Goal: Task Accomplishment & Management: Use online tool/utility

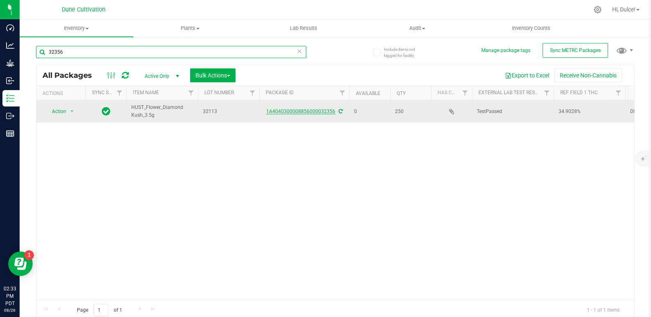
type input "32356"
click at [310, 110] on link "1A4040300008856000032356" at bounding box center [300, 111] width 69 height 6
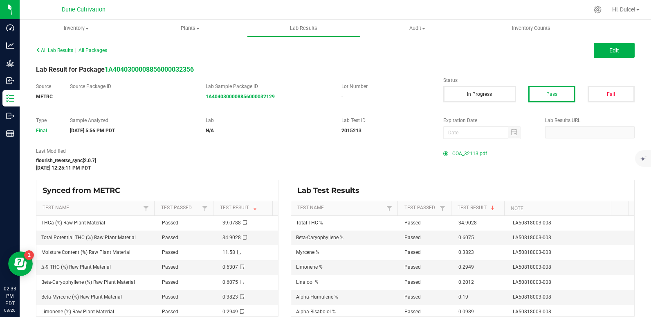
click at [467, 155] on span "COA_32113.pdf" at bounding box center [469, 153] width 35 height 12
click at [44, 51] on span "All Lab Results" at bounding box center [54, 50] width 37 height 6
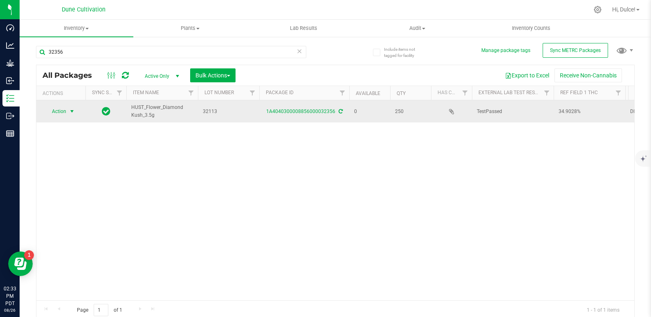
click at [71, 110] on span "select" at bounding box center [72, 111] width 7 height 7
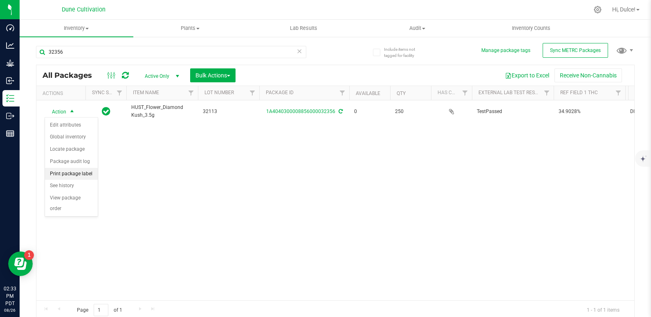
click at [78, 172] on li "Print package label" at bounding box center [71, 174] width 53 height 12
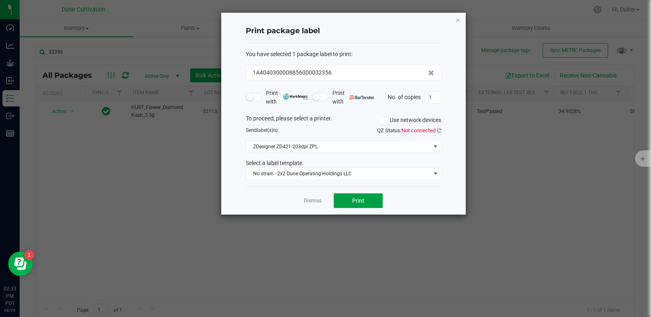
click at [360, 202] on span "Print" at bounding box center [358, 200] width 12 height 7
click at [458, 20] on icon "button" at bounding box center [458, 20] width 6 height 10
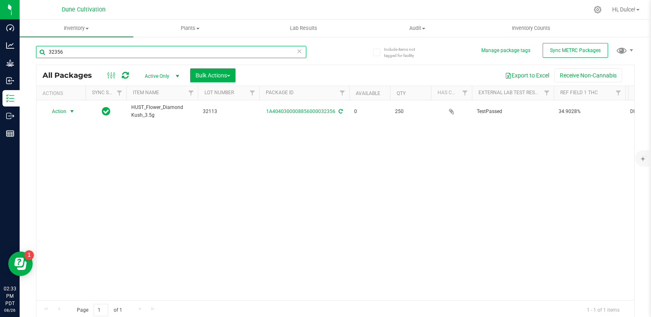
click at [267, 52] on input "32356" at bounding box center [171, 52] width 270 height 12
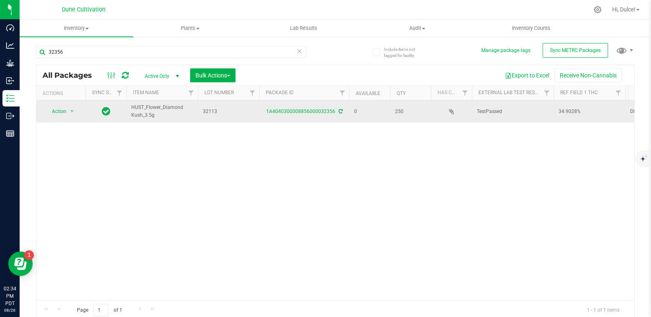
click at [291, 114] on div "1A4040300008856000032356" at bounding box center [304, 112] width 92 height 8
drag, startPoint x: 291, startPoint y: 112, endPoint x: 276, endPoint y: 116, distance: 15.2
click at [276, 116] on td "1A4040300008856000032356" at bounding box center [304, 111] width 90 height 22
click at [277, 110] on link "1A4040300008856000032356" at bounding box center [300, 111] width 69 height 6
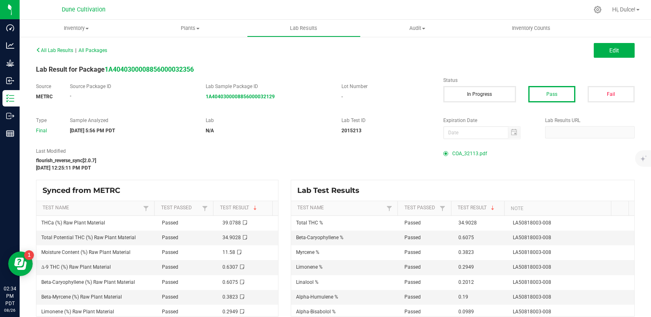
click at [472, 156] on span "COA_32113.pdf" at bounding box center [469, 153] width 35 height 12
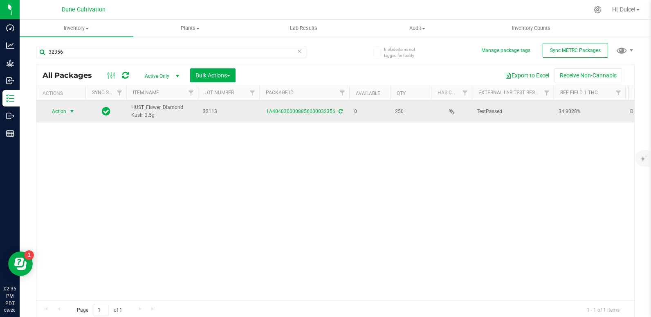
click at [72, 109] on span "select" at bounding box center [72, 111] width 7 height 7
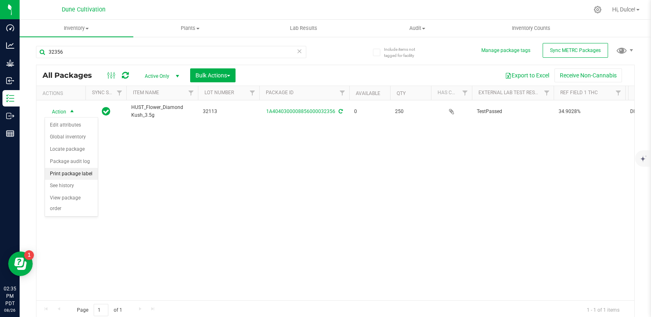
click at [78, 175] on li "Print package label" at bounding box center [71, 174] width 53 height 12
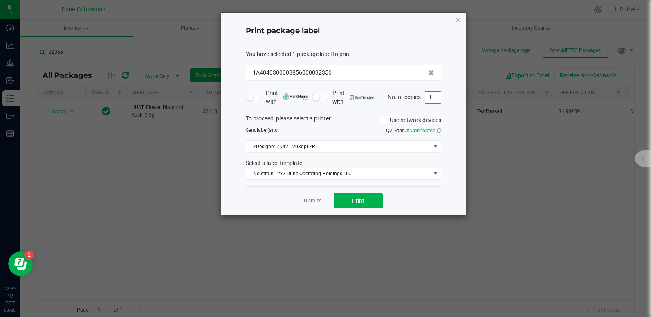
click at [439, 100] on input "1" at bounding box center [433, 97] width 16 height 11
type input "250"
click at [353, 202] on span "Print" at bounding box center [358, 200] width 12 height 7
click at [458, 20] on icon "button" at bounding box center [458, 20] width 6 height 10
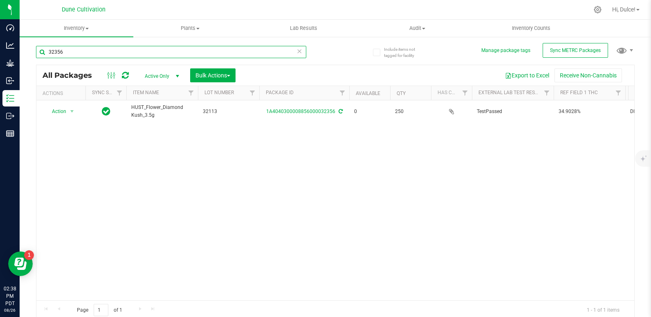
click at [220, 55] on input "32356" at bounding box center [171, 52] width 270 height 12
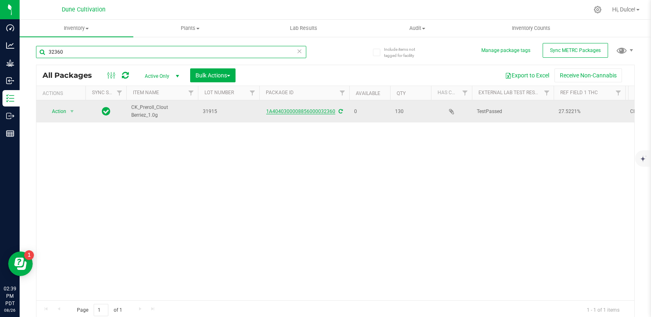
type input "32360"
click at [309, 110] on link "1A4040300008856000032360" at bounding box center [300, 111] width 69 height 6
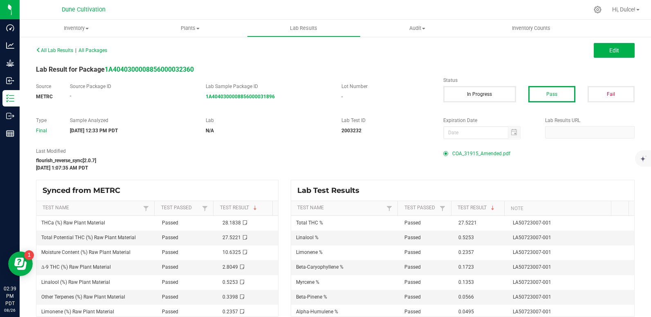
click at [452, 157] on span "COA_31915_Amended.pdf" at bounding box center [481, 153] width 58 height 12
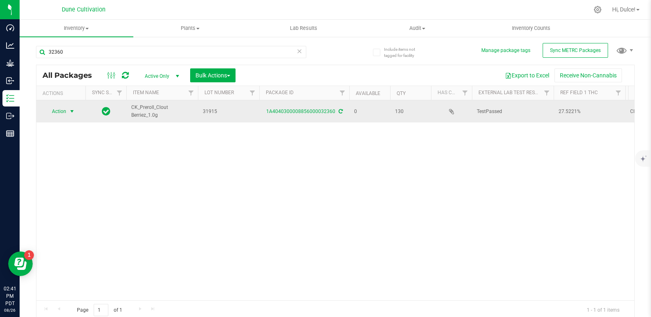
click at [70, 110] on span "select" at bounding box center [72, 111] width 7 height 7
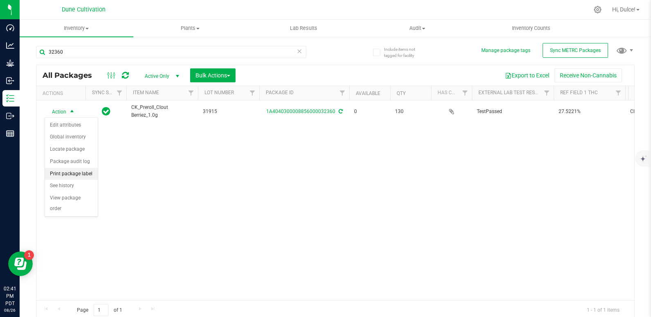
click at [82, 172] on li "Print package label" at bounding box center [71, 174] width 53 height 12
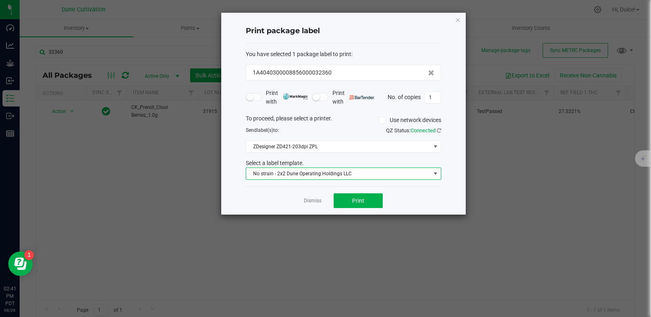
click at [305, 174] on span "No strain - 2x2 Dune Operating Holdings LLC" at bounding box center [338, 173] width 184 height 11
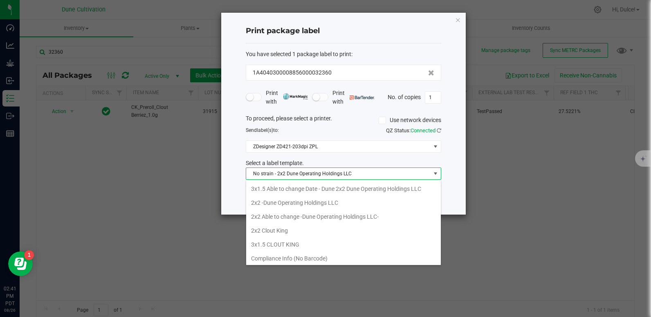
scroll to position [12, 195]
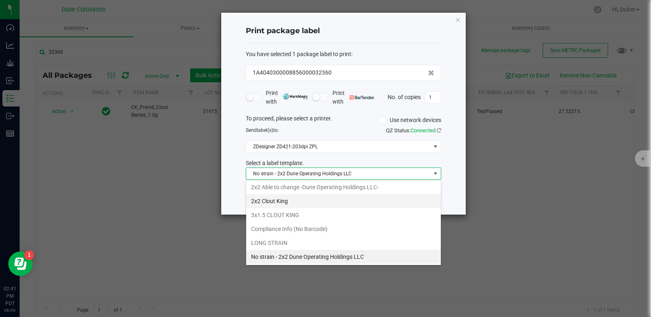
click at [283, 200] on li "2x2 Clout King" at bounding box center [343, 201] width 195 height 14
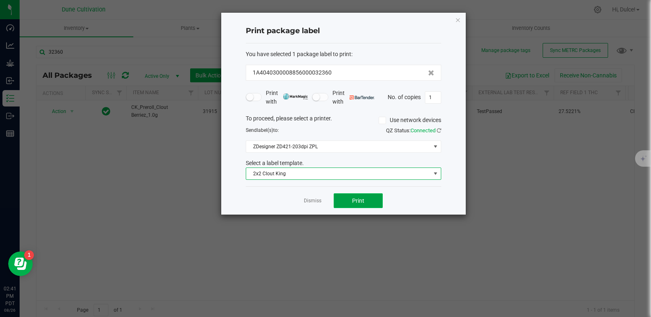
click at [346, 201] on button "Print" at bounding box center [358, 200] width 49 height 15
click at [455, 16] on icon "button" at bounding box center [458, 20] width 6 height 10
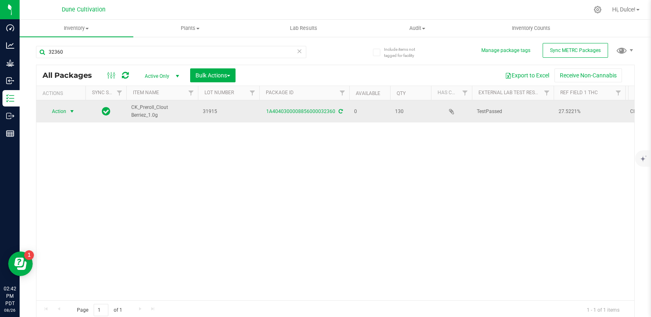
click at [63, 111] on span "Action" at bounding box center [56, 111] width 22 height 11
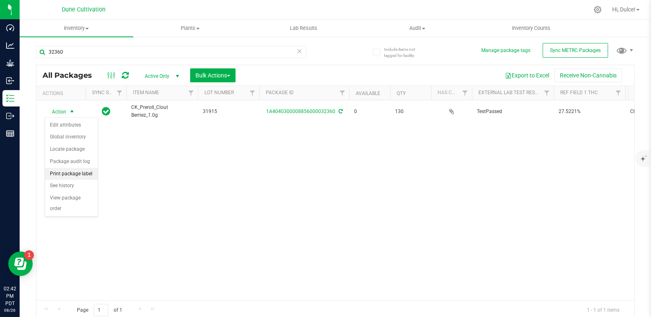
click at [84, 172] on li "Print package label" at bounding box center [71, 174] width 53 height 12
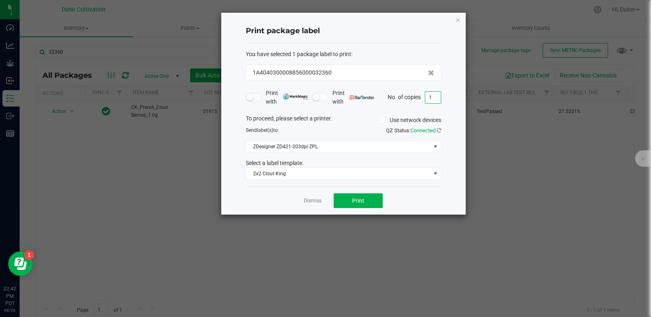
click at [436, 97] on input "1" at bounding box center [433, 97] width 16 height 11
type input "130"
click at [370, 204] on button "Print" at bounding box center [358, 200] width 49 height 15
click at [460, 19] on icon "button" at bounding box center [458, 20] width 6 height 10
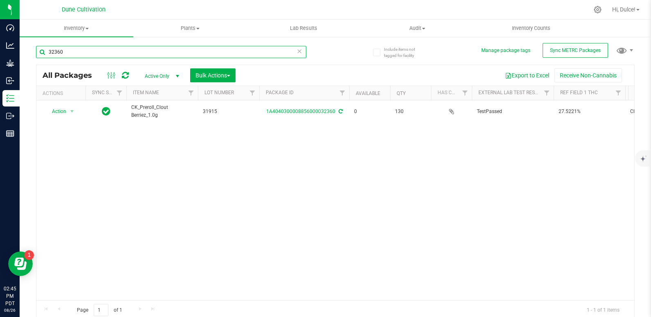
click at [237, 53] on input "32360" at bounding box center [171, 52] width 270 height 12
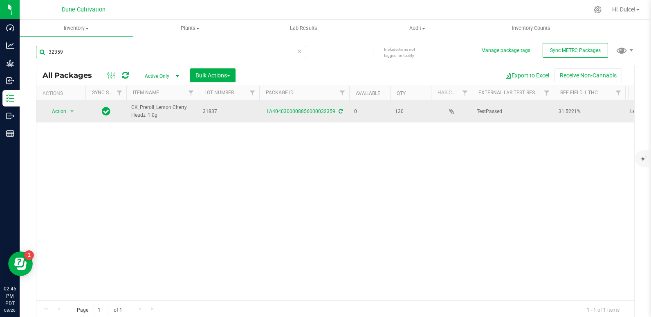
type input "32359"
click at [279, 110] on link "1A4040300008856000032359" at bounding box center [300, 111] width 69 height 6
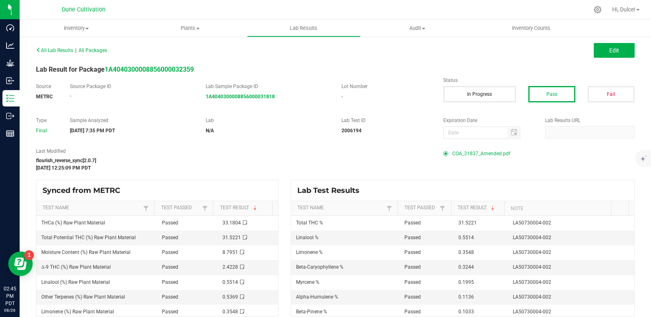
click at [460, 154] on span "COA_31837_Amended.pdf" at bounding box center [481, 153] width 58 height 12
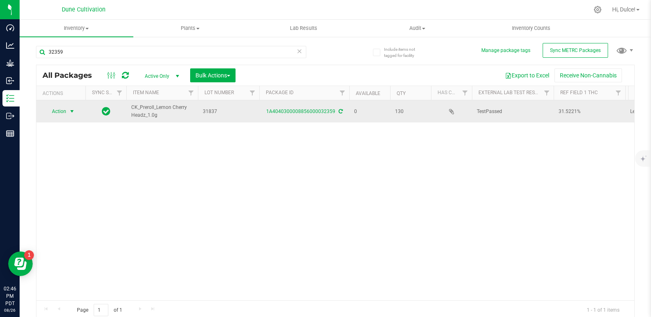
click at [63, 108] on span "Action" at bounding box center [56, 111] width 22 height 11
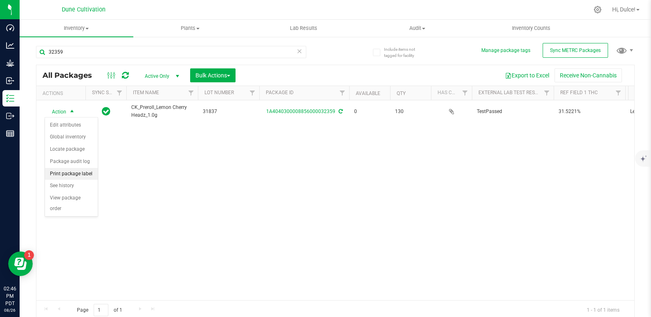
click at [87, 168] on li "Print package label" at bounding box center [71, 174] width 53 height 12
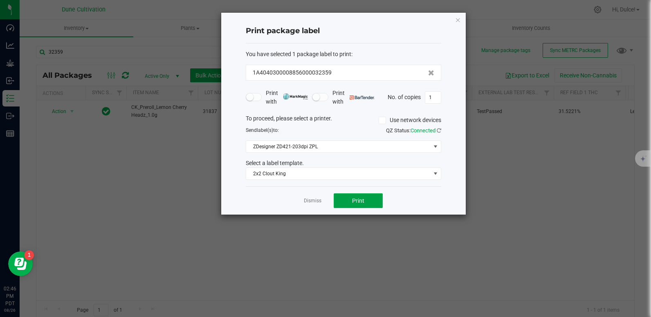
click at [356, 199] on span "Print" at bounding box center [358, 200] width 12 height 7
click at [459, 20] on icon "button" at bounding box center [458, 20] width 6 height 10
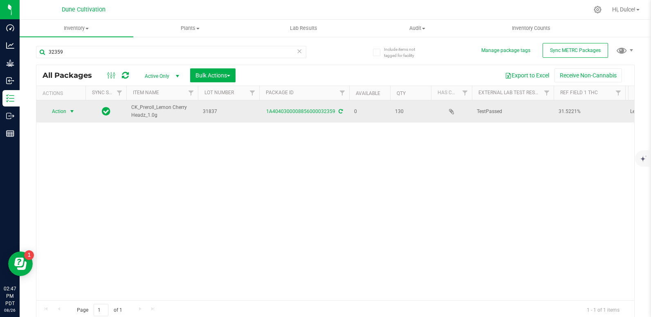
click at [67, 112] on span "select" at bounding box center [72, 111] width 10 height 11
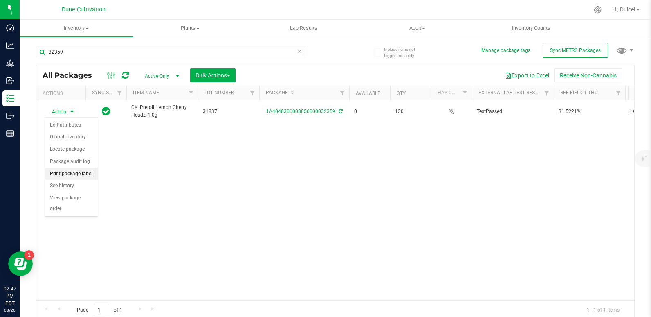
click at [77, 172] on li "Print package label" at bounding box center [71, 174] width 53 height 12
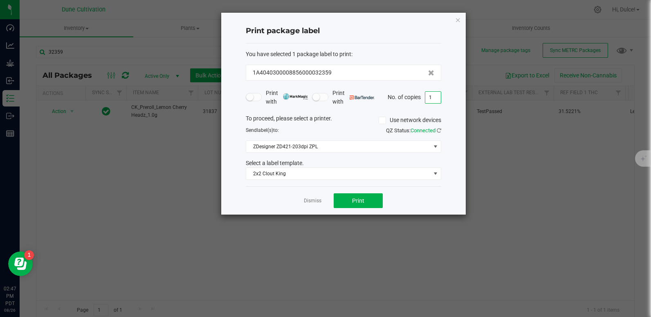
click at [434, 100] on input "1" at bounding box center [433, 97] width 16 height 11
type input "130"
click at [369, 198] on button "Print" at bounding box center [358, 200] width 49 height 15
click at [457, 17] on icon "button" at bounding box center [458, 20] width 6 height 10
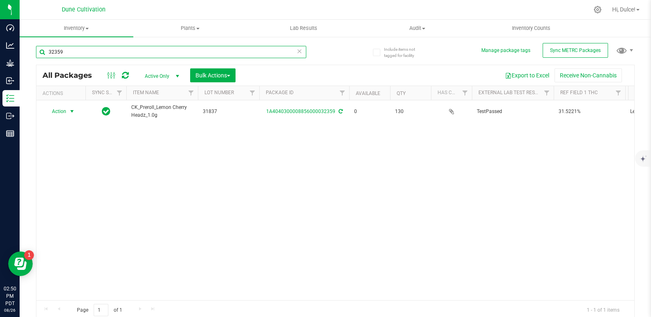
click at [206, 51] on input "32359" at bounding box center [171, 52] width 270 height 12
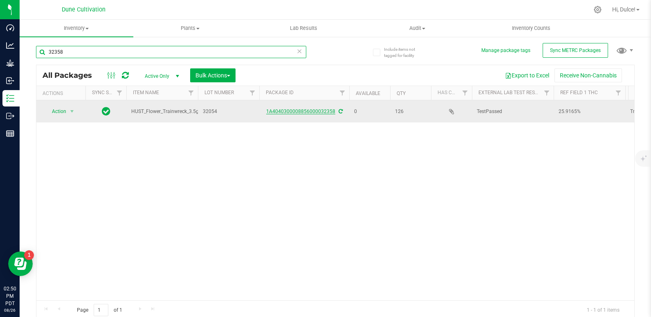
type input "32358"
click at [288, 110] on link "1A4040300008856000032358" at bounding box center [300, 111] width 69 height 6
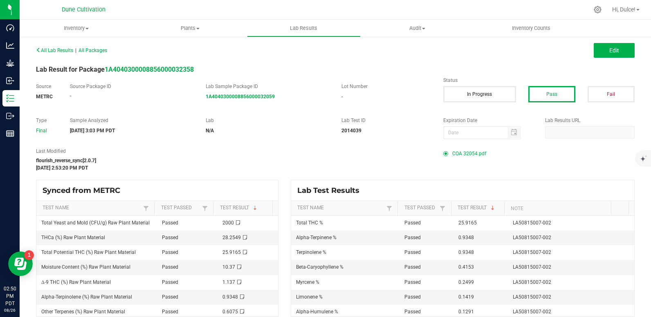
click at [465, 151] on span "COA 32054.pdf" at bounding box center [469, 153] width 34 height 12
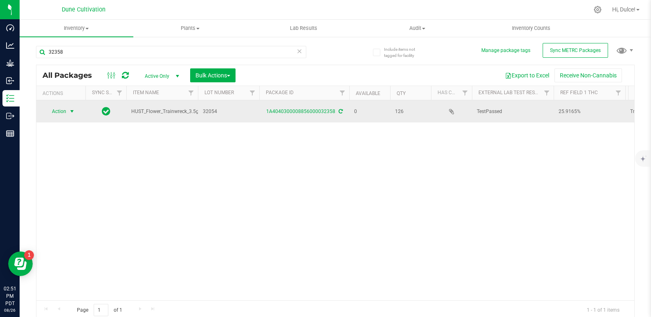
click at [61, 113] on span "Action" at bounding box center [56, 111] width 22 height 11
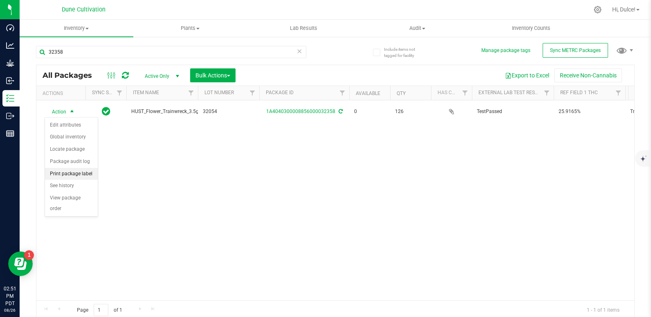
click at [74, 170] on li "Print package label" at bounding box center [71, 174] width 53 height 12
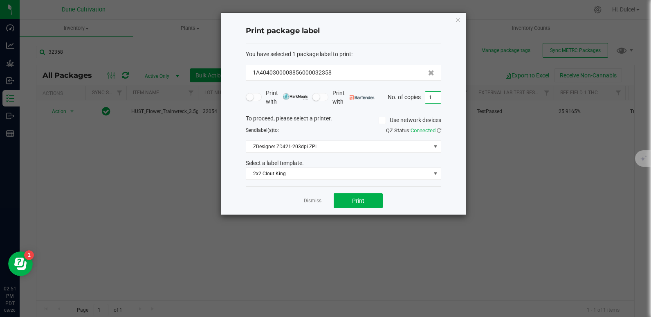
click at [438, 96] on input "1" at bounding box center [433, 97] width 16 height 11
type input "126"
click at [371, 202] on button "Print" at bounding box center [358, 200] width 49 height 15
click at [346, 174] on span "2x2 Clout King" at bounding box center [338, 173] width 184 height 11
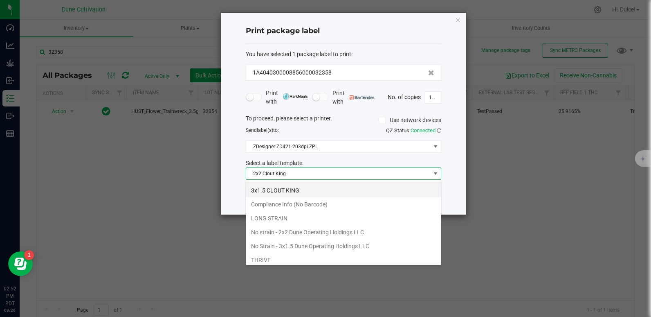
scroll to position [54, 0]
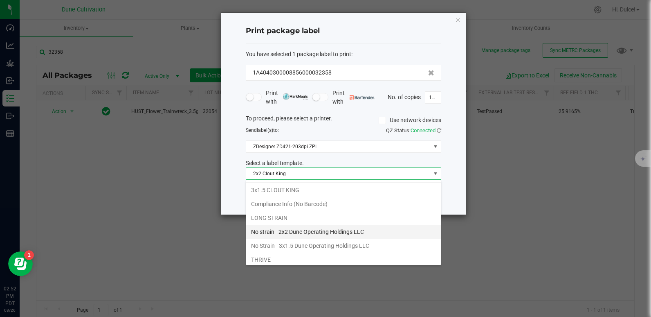
click at [305, 232] on li "No strain - 2x2 Dune Operating Holdings LLC" at bounding box center [343, 232] width 195 height 14
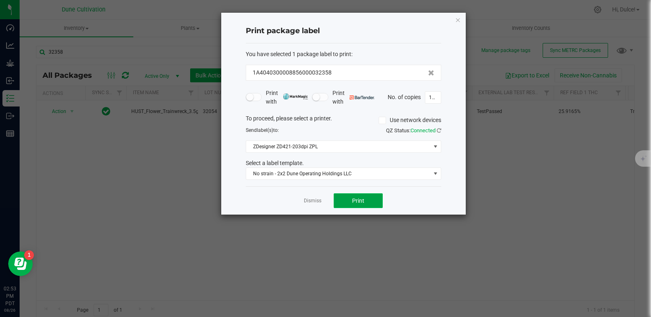
click at [366, 197] on button "Print" at bounding box center [358, 200] width 49 height 15
click at [366, 197] on div at bounding box center [343, 114] width 245 height 202
click at [366, 197] on button "Print" at bounding box center [358, 200] width 49 height 15
click at [460, 18] on icon "button" at bounding box center [458, 20] width 6 height 10
